Goal: Task Accomplishment & Management: Complete application form

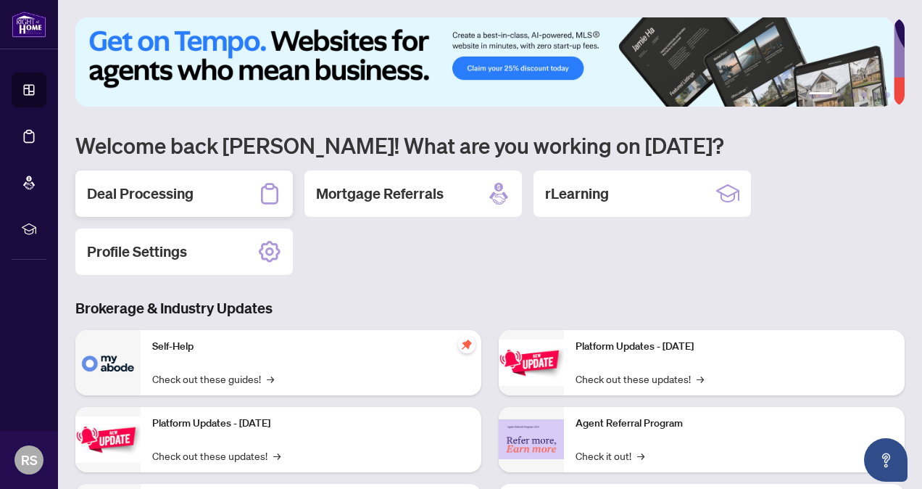
click at [163, 180] on div "Deal Processing" at bounding box center [183, 193] width 217 height 46
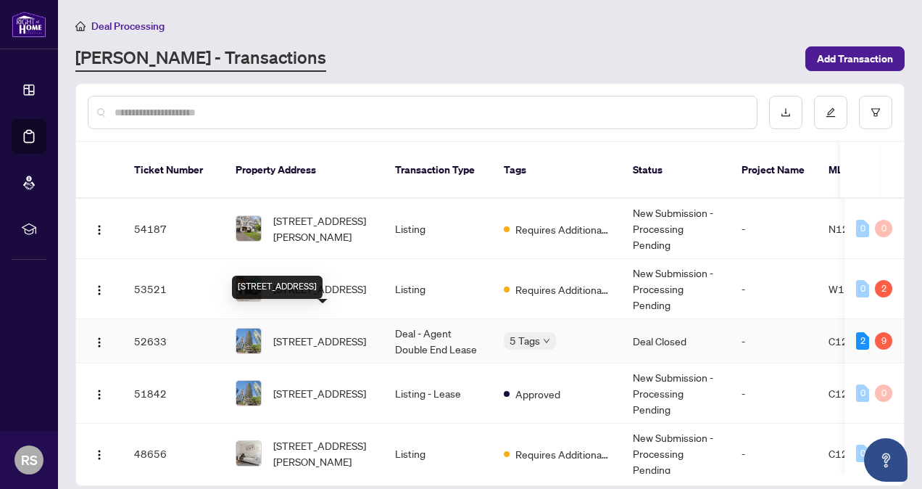
click at [341, 333] on span "[STREET_ADDRESS]" at bounding box center [319, 341] width 93 height 16
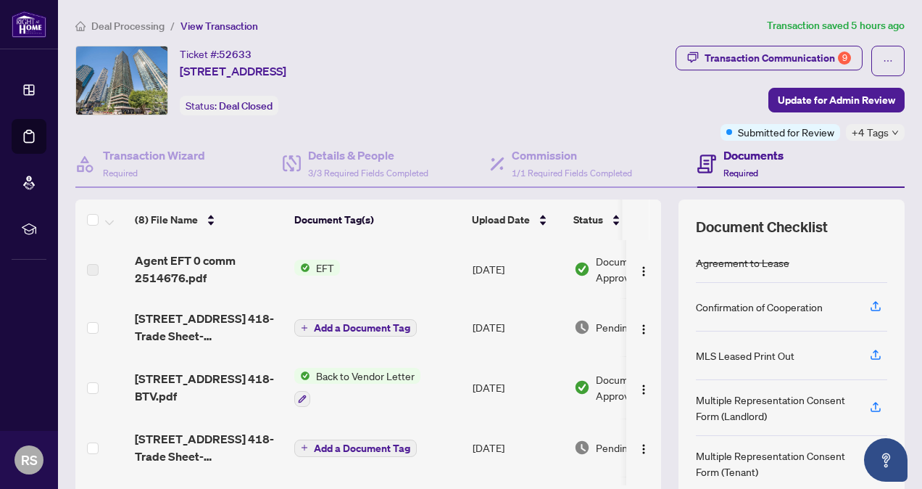
scroll to position [117, 0]
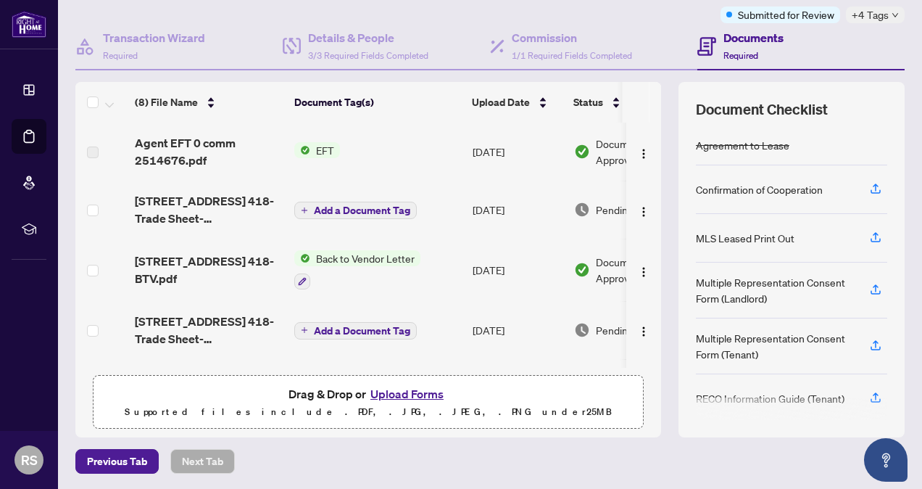
click at [389, 390] on button "Upload Forms" at bounding box center [407, 393] width 82 height 19
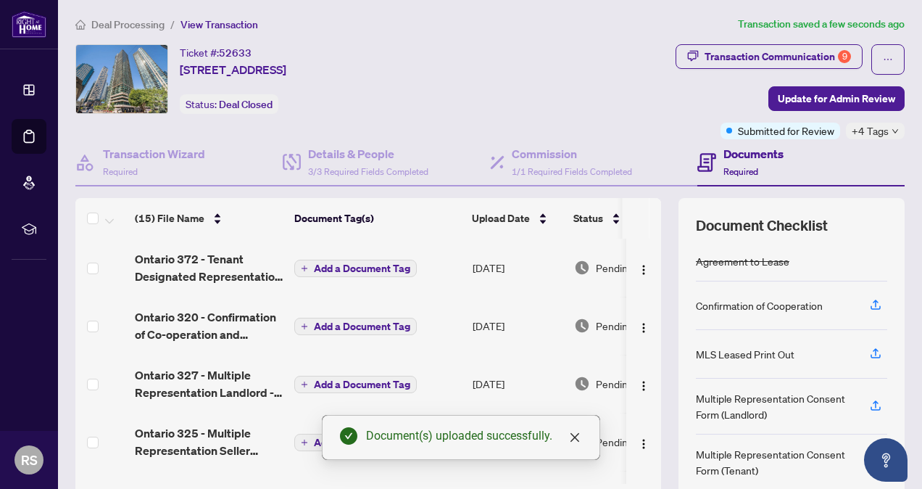
scroll to position [0, 0]
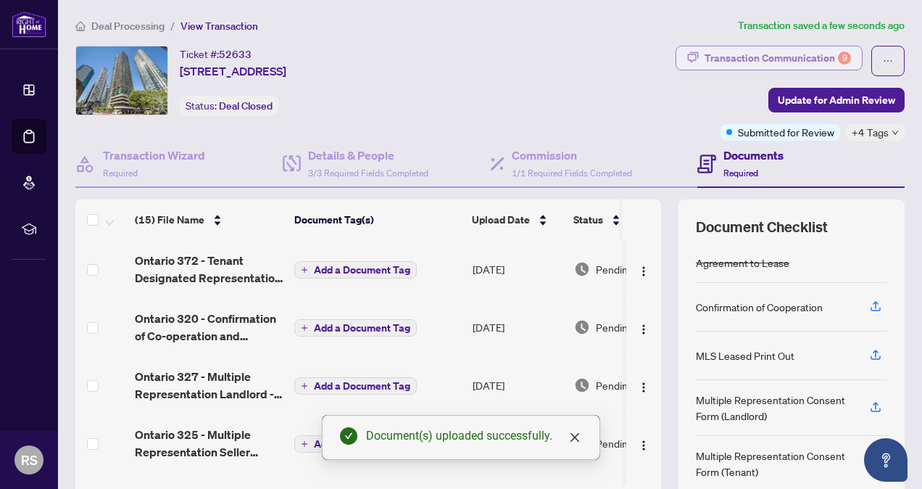
click at [758, 65] on div "Transaction Communication 9" at bounding box center [778, 57] width 146 height 23
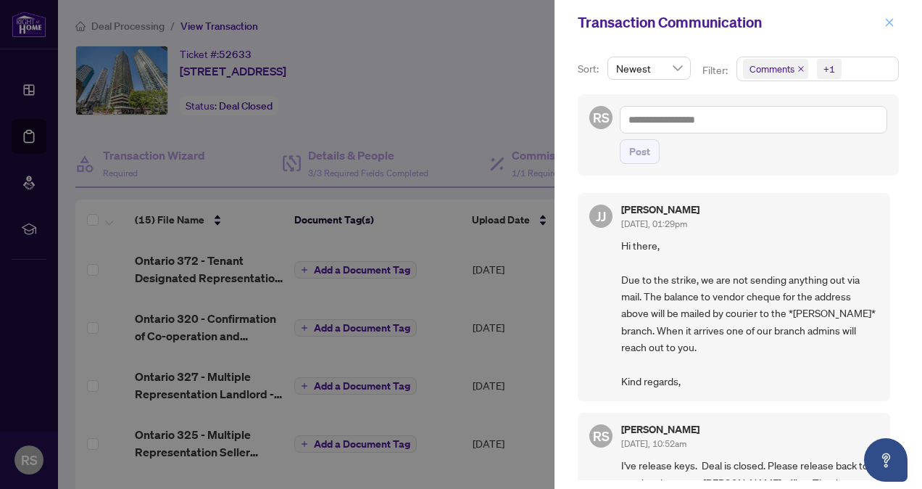
click at [887, 20] on icon "close" at bounding box center [890, 22] width 8 height 8
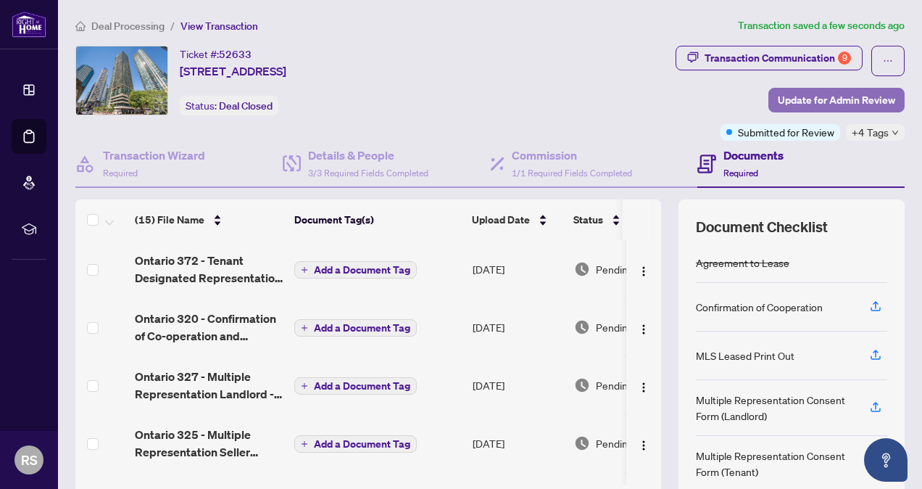
click at [846, 99] on span "Update for Admin Review" at bounding box center [836, 99] width 117 height 23
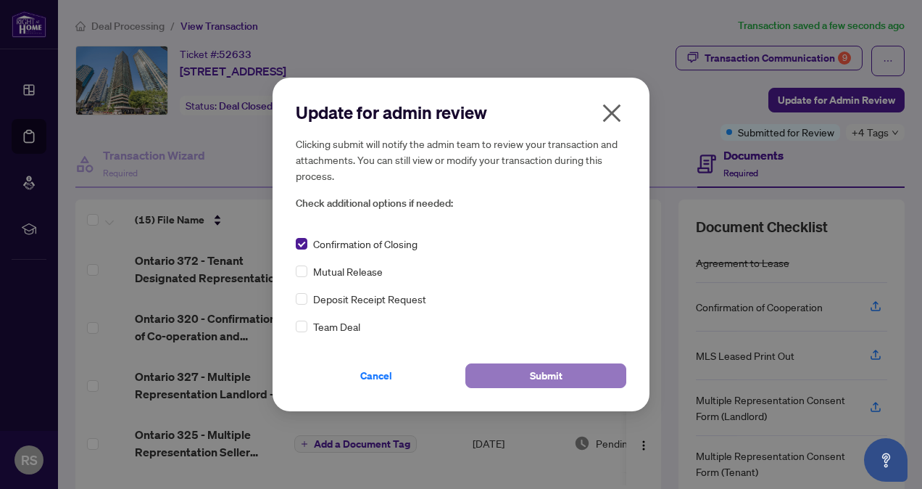
click at [552, 381] on span "Submit" at bounding box center [546, 375] width 33 height 23
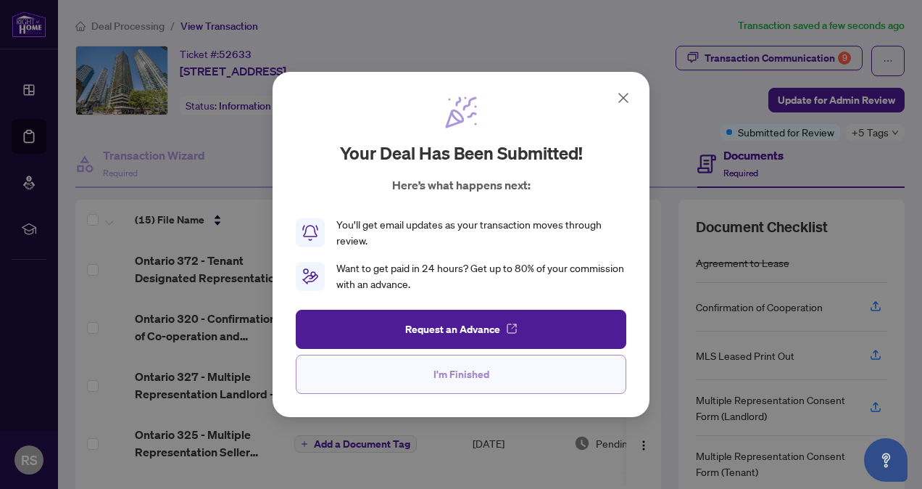
click at [550, 378] on button "I'm Finished" at bounding box center [461, 374] width 331 height 39
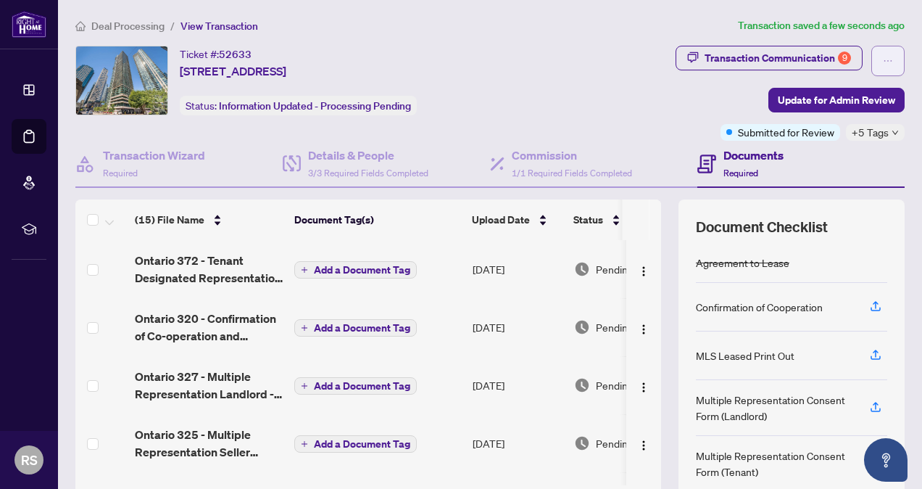
click at [883, 58] on icon "ellipsis" at bounding box center [888, 61] width 10 height 10
click at [615, 91] on div "Transaction Communication 9 Update for Admin Review Submitted for Review +5 Tags" at bounding box center [728, 93] width 356 height 95
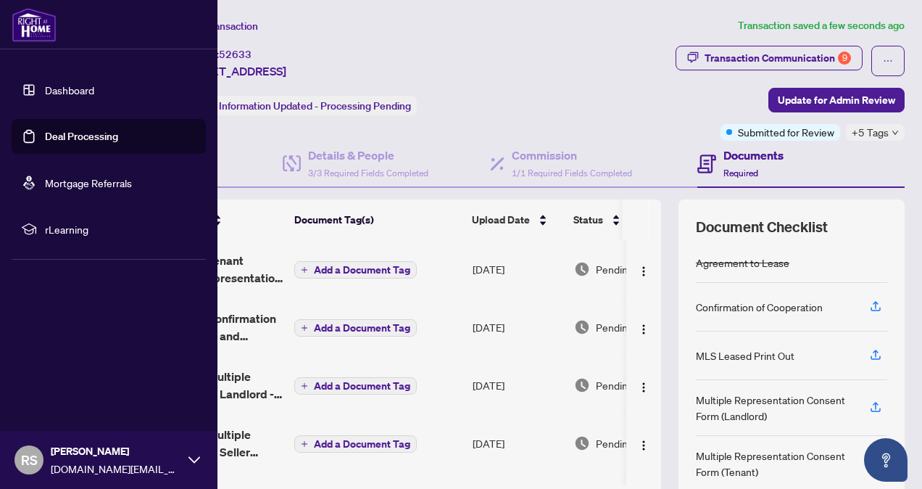
click at [30, 458] on span "RS" at bounding box center [29, 459] width 17 height 20
click at [70, 370] on span "Logout" at bounding box center [58, 373] width 33 height 23
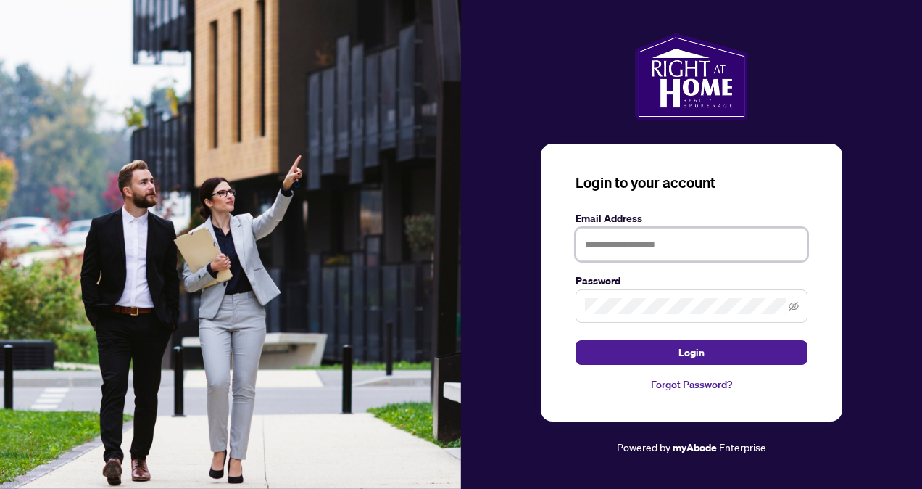
type input "**********"
